Goal: Task Accomplishment & Management: Use online tool/utility

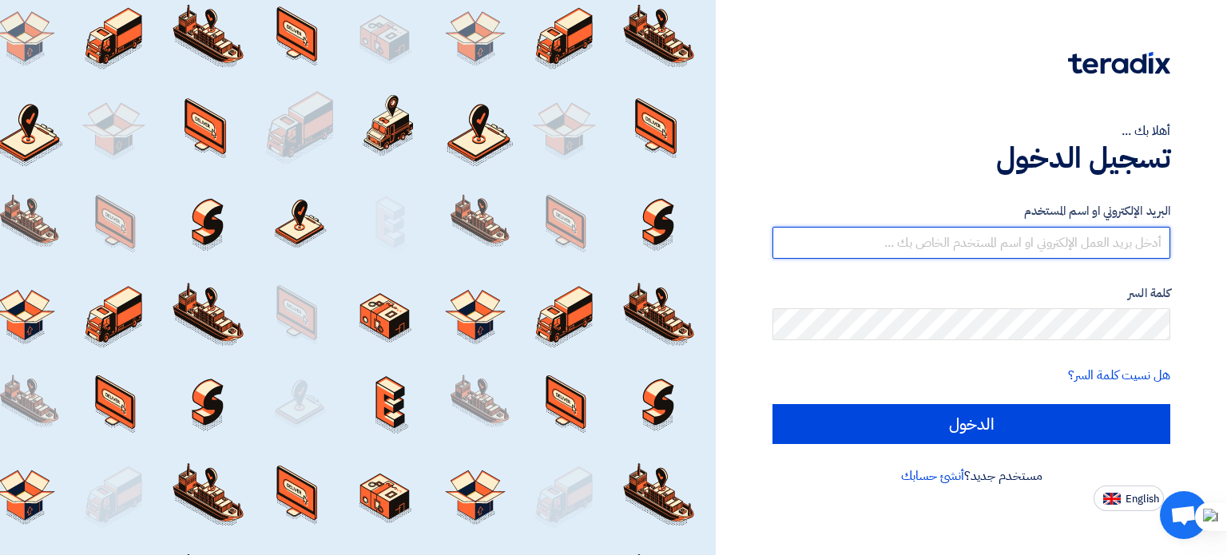
click at [977, 236] on input "text" at bounding box center [971, 243] width 398 height 32
click at [918, 240] on input "[EMAIL_ADDRESS][DOMAIN_NAME]" at bounding box center [971, 243] width 398 height 32
type input "[EMAIL_ADDRESS][DOMAIN_NAME]"
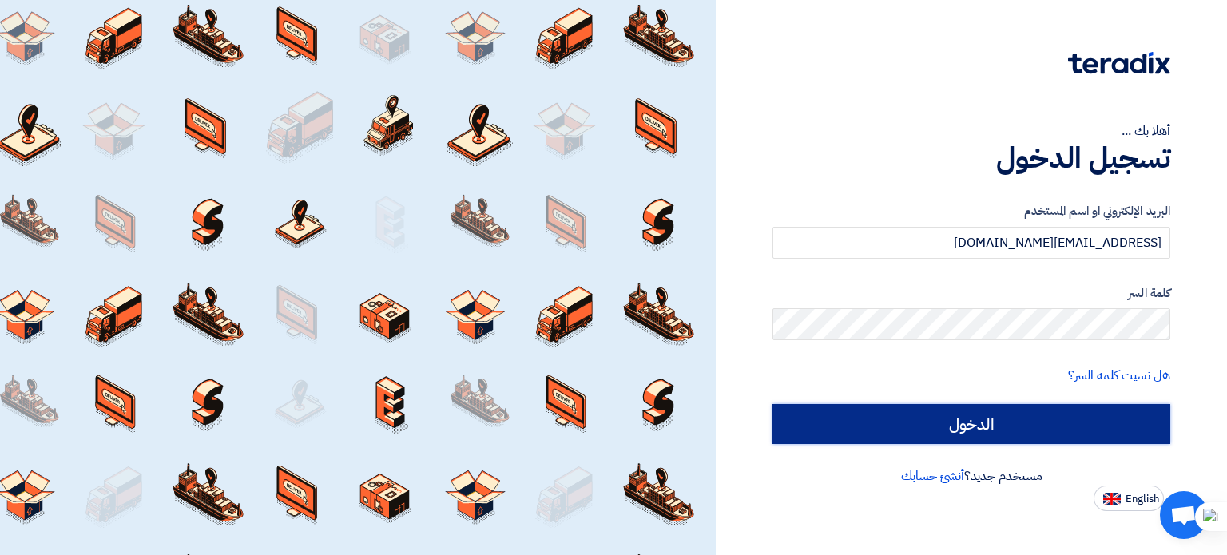
click at [917, 419] on input "الدخول" at bounding box center [971, 424] width 398 height 40
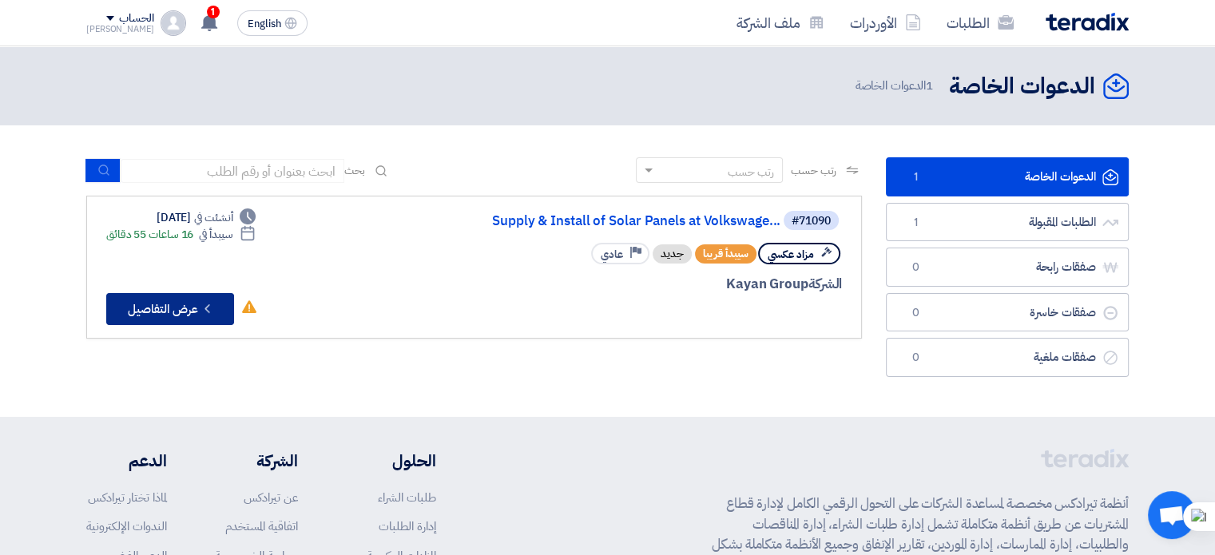
click at [168, 303] on button "Check details عرض التفاصيل" at bounding box center [170, 309] width 128 height 32
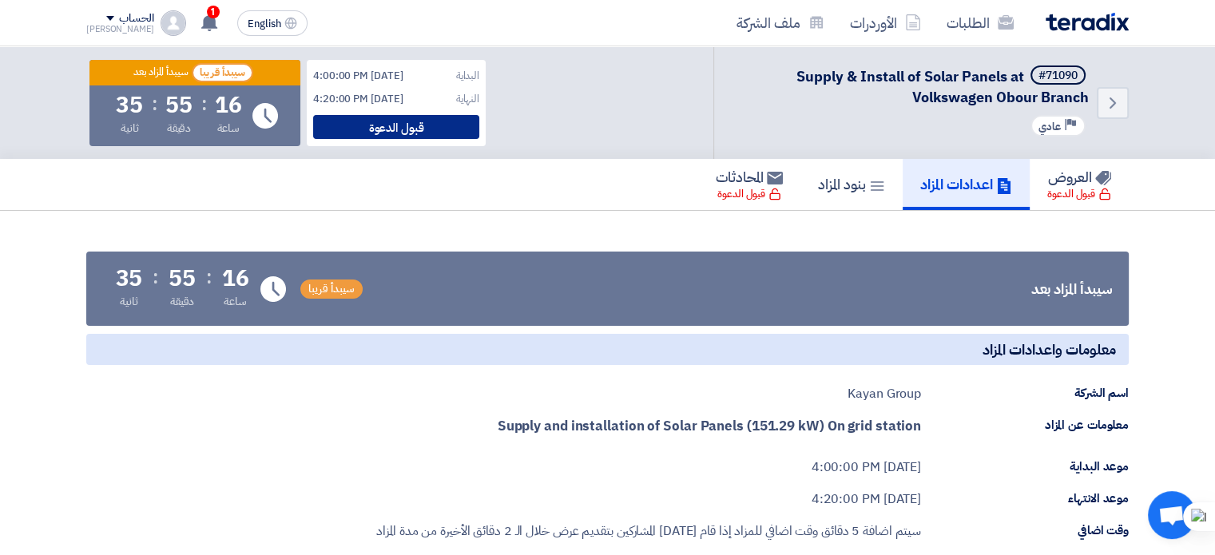
click at [394, 127] on div "قبول الدعوة" at bounding box center [396, 127] width 166 height 24
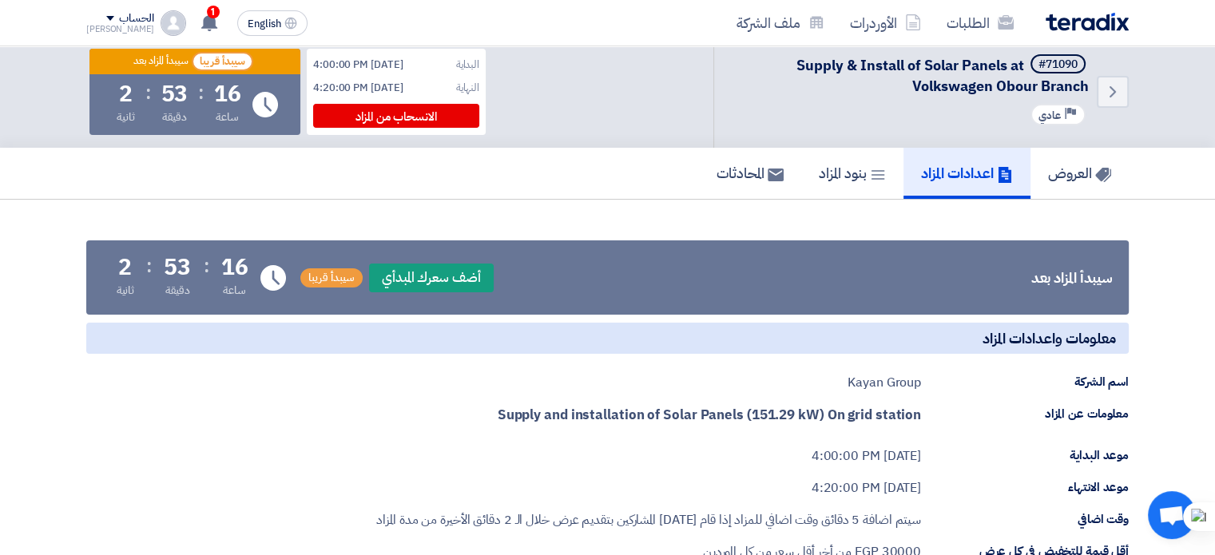
scroll to position [17, 0]
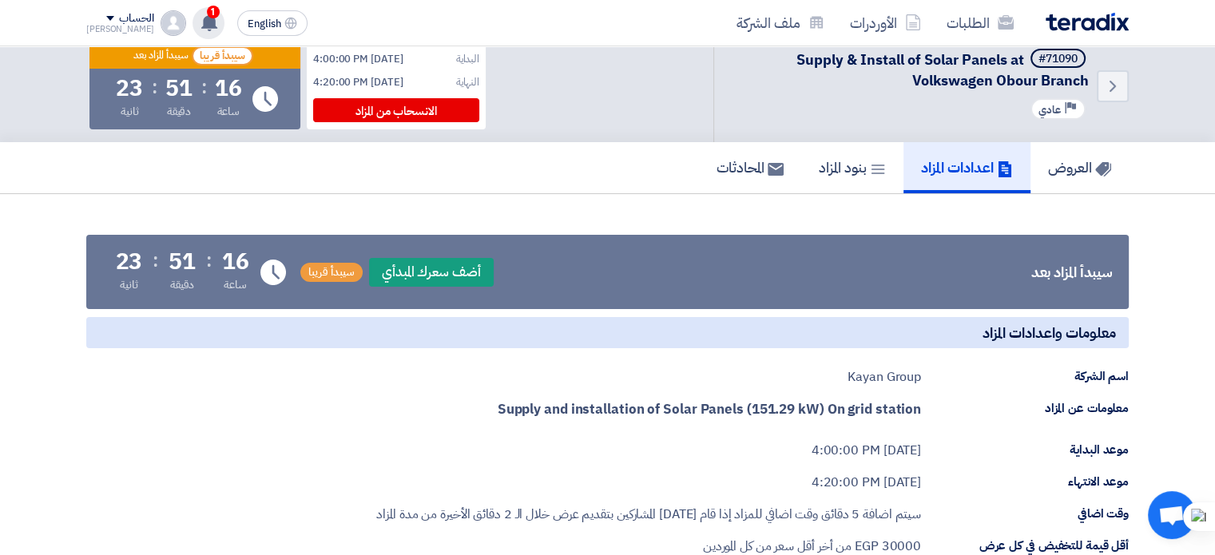
click at [200, 30] on icon at bounding box center [209, 23] width 18 height 18
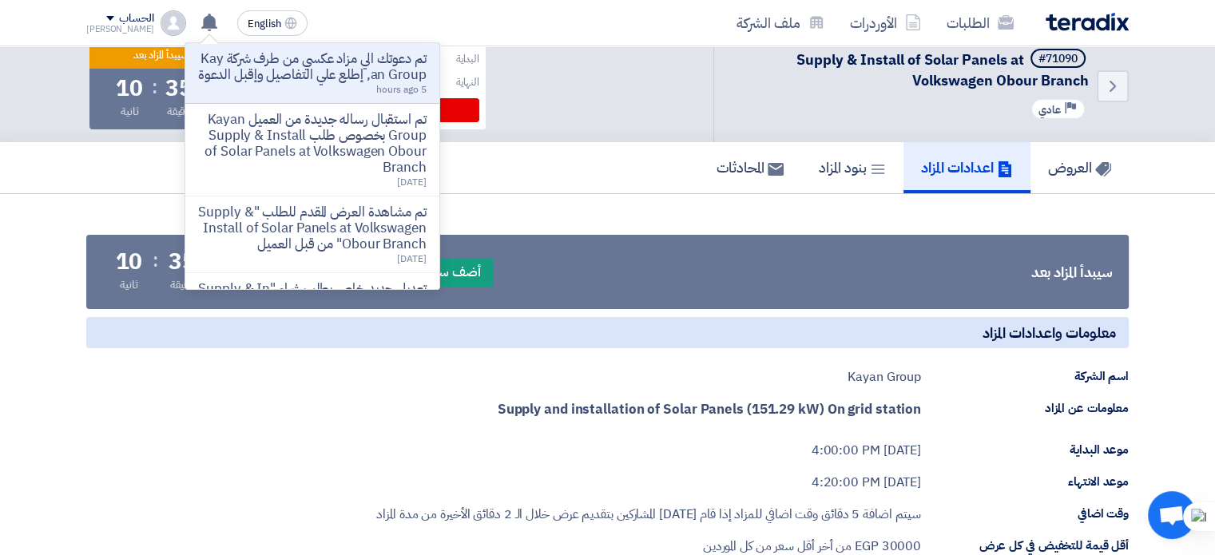
click at [288, 434] on div "معلومات واعدادات المزاد اسم الشركة Kayan Group معلومات عن المزاد Supply and ins…" at bounding box center [607, 500] width 1042 height 367
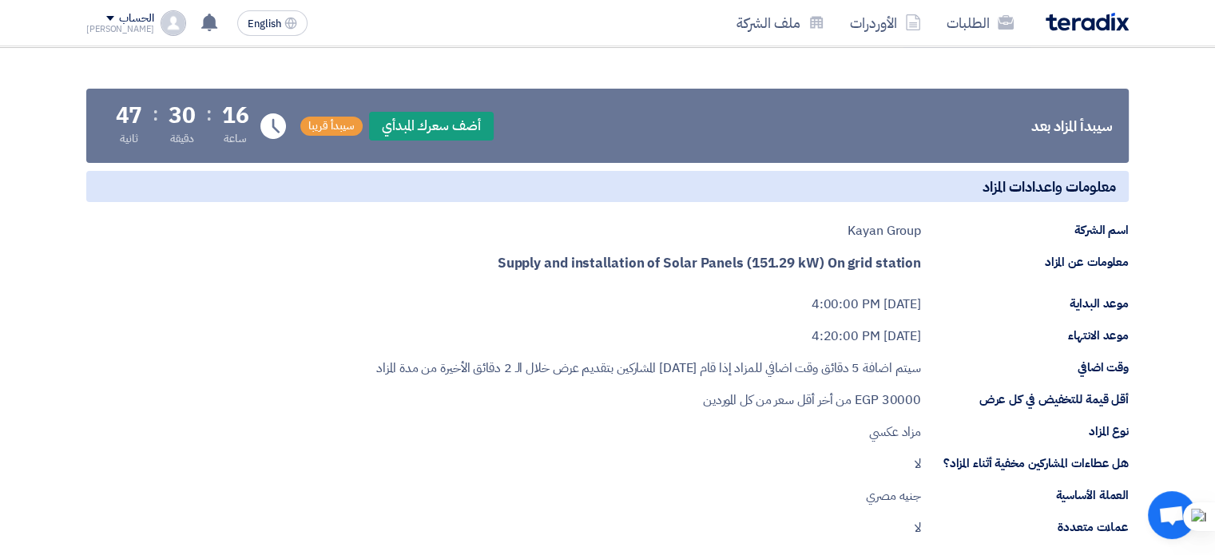
scroll to position [165, 0]
